Goal: Register for event/course

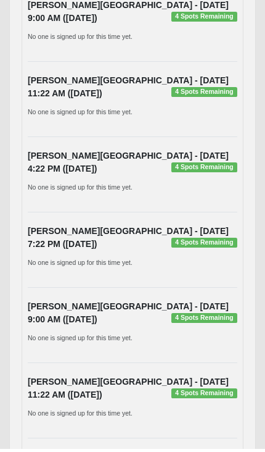
scroll to position [361, 0]
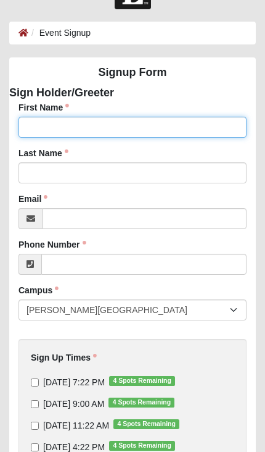
click at [43, 120] on input "First Name" at bounding box center [133, 127] width 228 height 21
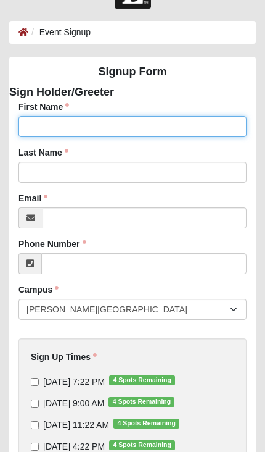
scroll to position [28, 0]
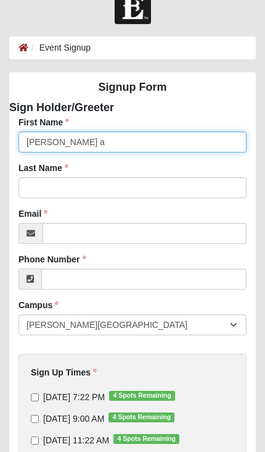
type input "[PERSON_NAME] a"
click input "submit" at bounding box center [0, 0] width 0 height 0
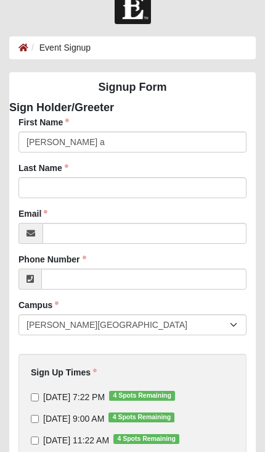
scroll to position [28, 0]
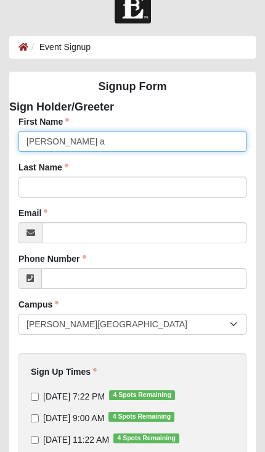
click at [66, 142] on input "[PERSON_NAME] a" at bounding box center [133, 141] width 228 height 21
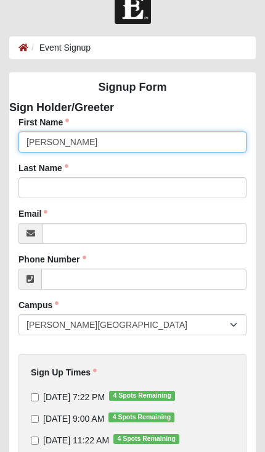
type input "[PERSON_NAME]"
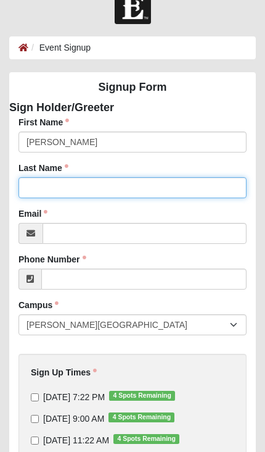
click at [25, 194] on input "Last Name" at bounding box center [133, 187] width 228 height 21
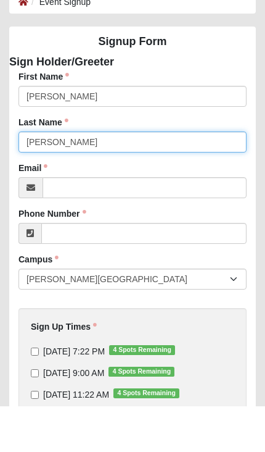
type input "[PERSON_NAME]"
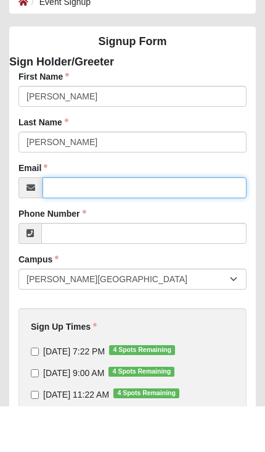
click at [50, 223] on input "Email" at bounding box center [145, 233] width 204 height 21
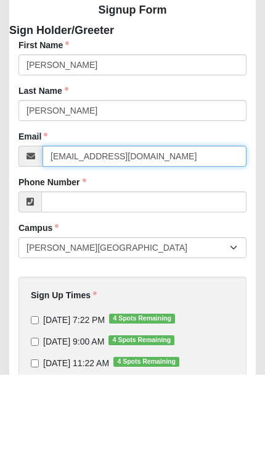
type input "[EMAIL_ADDRESS][DOMAIN_NAME]"
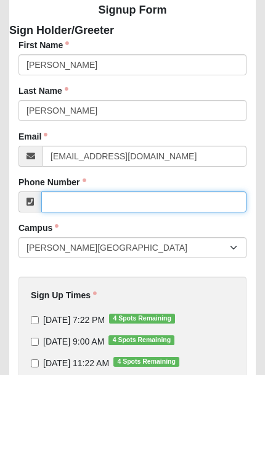
click at [48, 268] on input "Phone Number" at bounding box center [144, 278] width 206 height 21
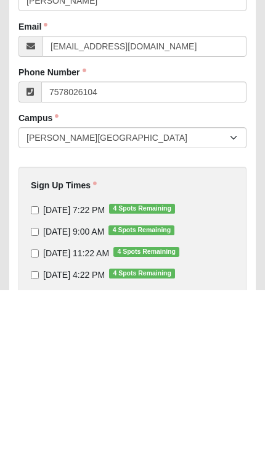
click at [14, 328] on div "Sign Up Times [DATE] 7:22 PM 4 Spots Remaining [DATE] 9:00 AM 4 Spots Remaining…" at bounding box center [132, 439] width 247 height 222
type input "[PHONE_NUMBER]"
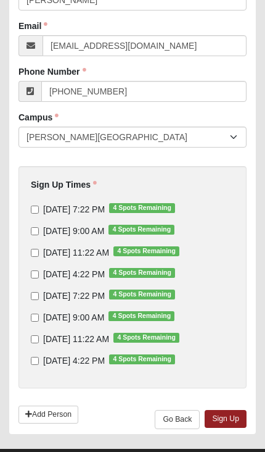
click at [33, 210] on input "[DATE] 7:22 PM 4 Spots Remaining" at bounding box center [35, 210] width 8 height 8
checkbox input "true"
click at [31, 296] on input "[DATE] 7:22 PM 4 Spots Remaining" at bounding box center [35, 296] width 8 height 8
checkbox input "true"
click at [33, 255] on input "[DATE] 11:22 AM 4 Spots Remaining" at bounding box center [35, 253] width 8 height 8
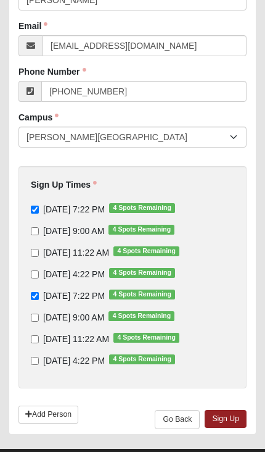
checkbox input "true"
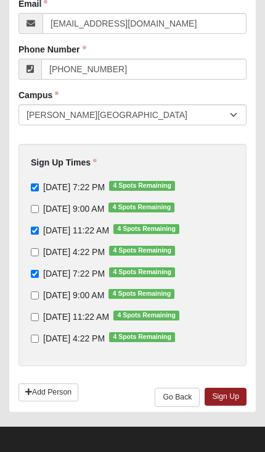
scroll to position [238, 0]
click at [233, 392] on link "Sign Up" at bounding box center [226, 397] width 42 height 18
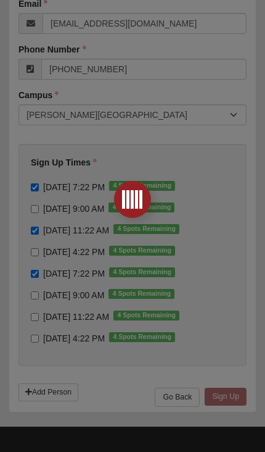
scroll to position [0, 0]
